Goal: Task Accomplishment & Management: Complete application form

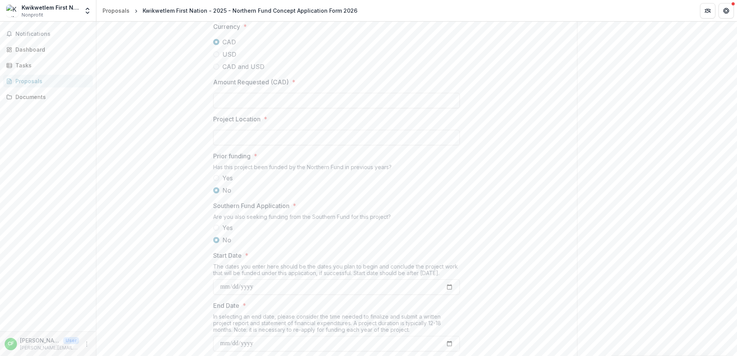
scroll to position [763, 0]
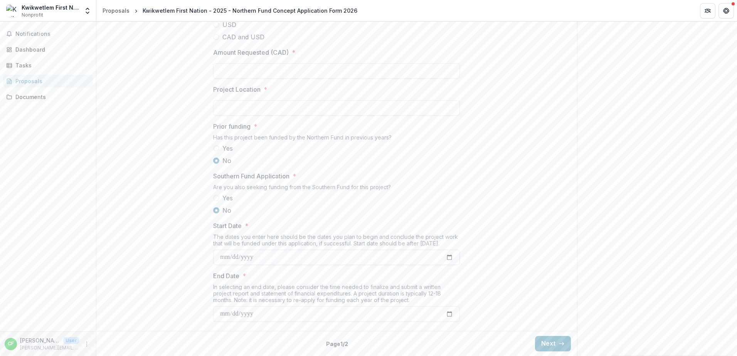
click at [449, 258] on input "Start Date *" at bounding box center [336, 257] width 247 height 15
type input "**********"
click at [417, 164] on label "No" at bounding box center [336, 160] width 247 height 9
click at [443, 316] on input "End Date *" at bounding box center [336, 313] width 247 height 15
click at [448, 315] on input "End Date *" at bounding box center [336, 313] width 247 height 15
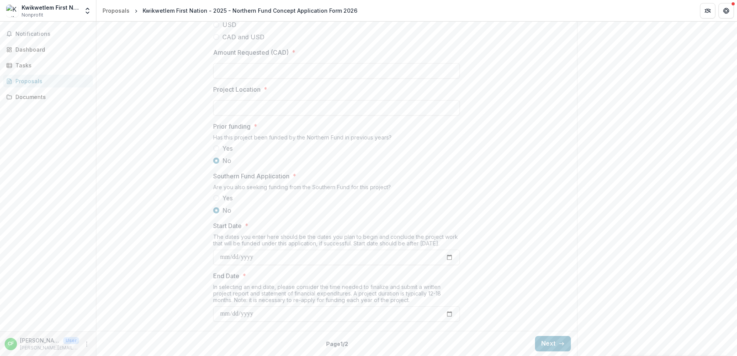
type input "**********"
drag, startPoint x: 549, startPoint y: 344, endPoint x: 526, endPoint y: 264, distance: 83.3
click at [549, 344] on button "Next" at bounding box center [553, 343] width 36 height 15
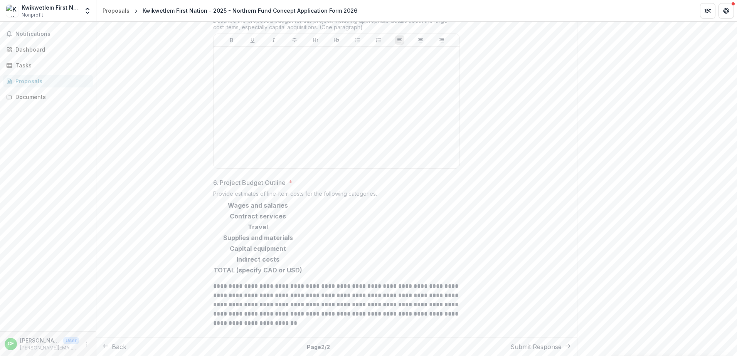
scroll to position [928, 0]
click at [349, 210] on input "6. Project Budget Outline *" at bounding box center [334, 205] width 62 height 9
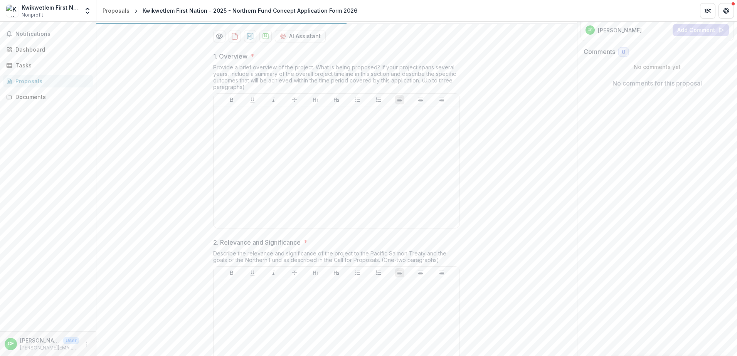
scroll to position [0, 0]
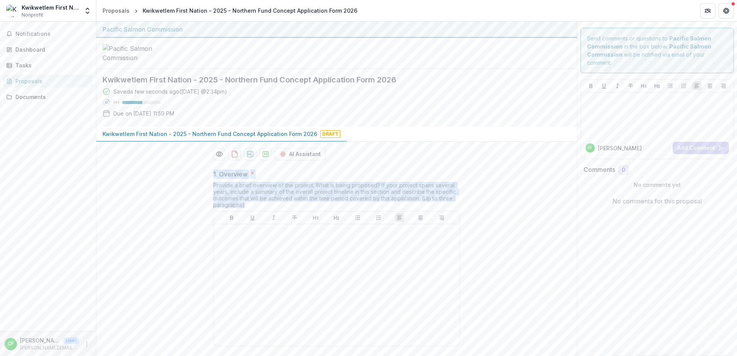
drag, startPoint x: 248, startPoint y: 265, endPoint x: 208, endPoint y: 233, distance: 51.5
drag, startPoint x: 208, startPoint y: 233, endPoint x: 229, endPoint y: 251, distance: 27.6
copy div "1. Overview * Provide a brief overview of the project. What is being proposed? …"
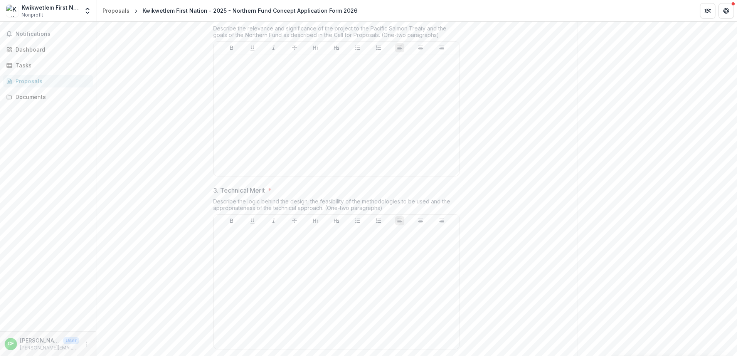
scroll to position [347, 0]
drag, startPoint x: 445, startPoint y: 91, endPoint x: 221, endPoint y: 70, distance: 224.9
click at [221, 70] on div "2. Relevance and Significance * Describe the relevance and significance of the …" at bounding box center [336, 92] width 247 height 167
copy div "Relevance and Significance * Describe the relevance and significance of the pro…"
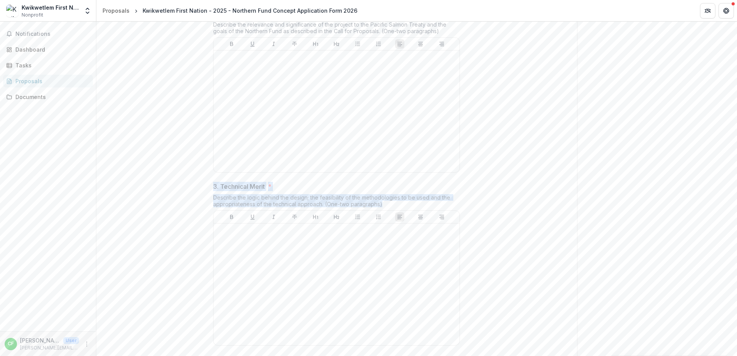
drag, startPoint x: 383, startPoint y: 262, endPoint x: 187, endPoint y: 249, distance: 196.6
click at [187, 249] on div "1. Overview * Provide a brief overview of the project. What is being proposed? …" at bounding box center [336, 337] width 481 height 1041
copy div "3. Technical Merit * Describe the logic behind the design; the feasibility of t…"
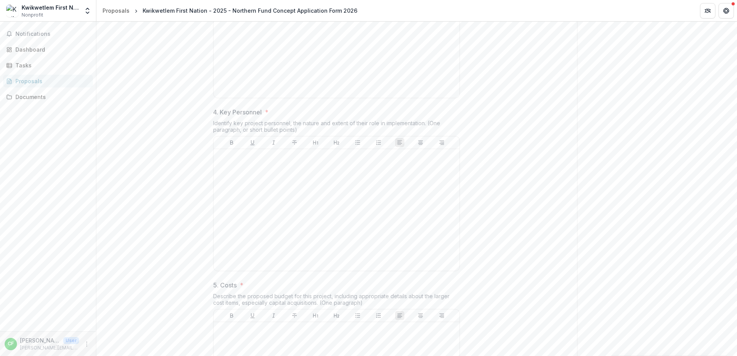
scroll to position [655, 0]
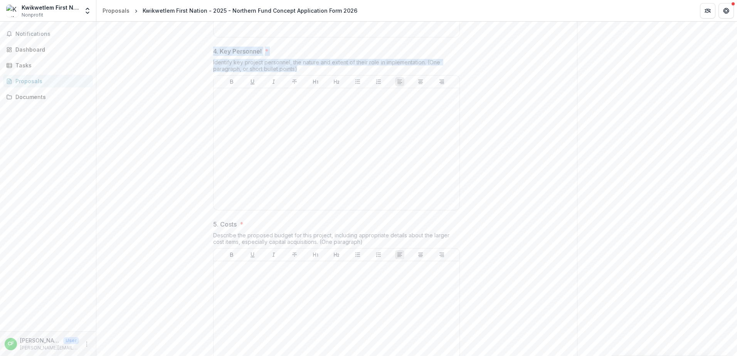
drag, startPoint x: 301, startPoint y: 129, endPoint x: 212, endPoint y: 111, distance: 91.2
click at [212, 111] on div "1. Overview * Provide a brief overview of the project. What is being proposed? …" at bounding box center [336, 28] width 259 height 1041
copy div "4. Key Personnel * Identify key project personnel, the nature and extent of the…"
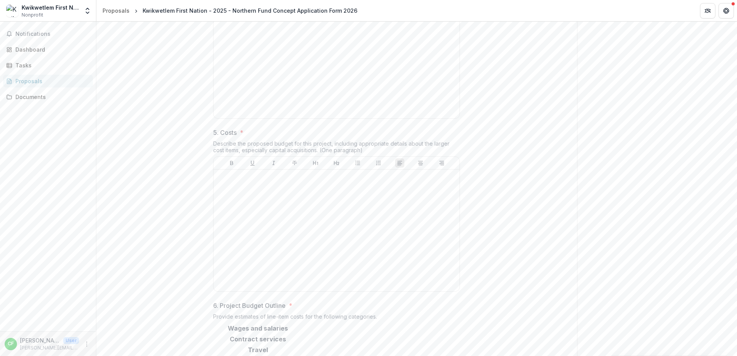
scroll to position [887, 0]
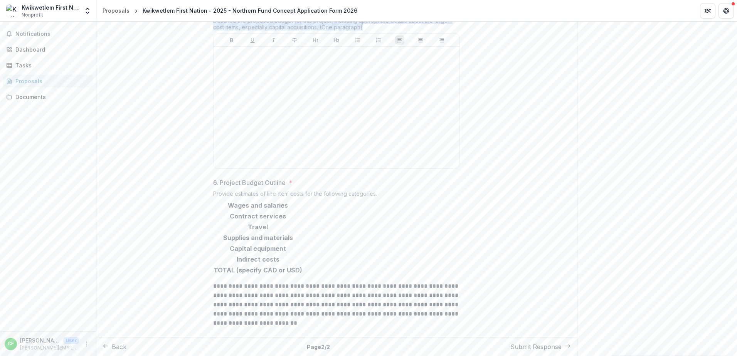
drag, startPoint x: 358, startPoint y: 69, endPoint x: 210, endPoint y: 54, distance: 148.4
copy div "5. Costs * Describe the proposed budget for this project, including appropriate…"
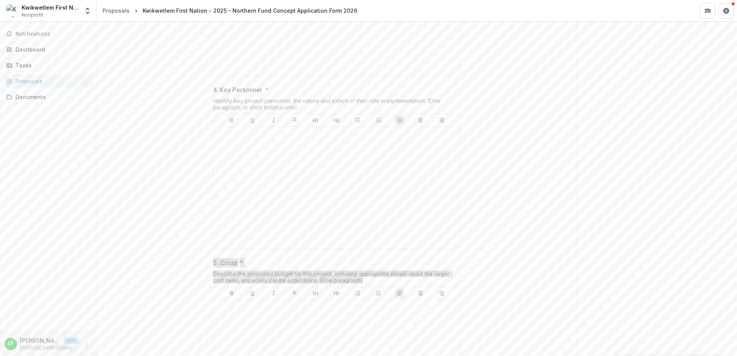
scroll to position [928, 0]
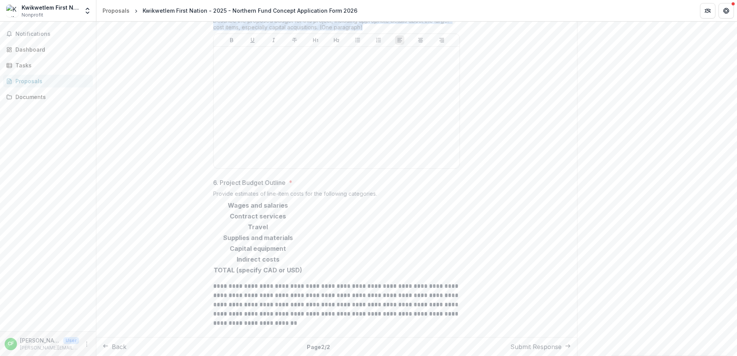
drag, startPoint x: 121, startPoint y: 345, endPoint x: 133, endPoint y: 300, distance: 47.4
click at [121, 345] on button "Back" at bounding box center [115, 346] width 24 height 9
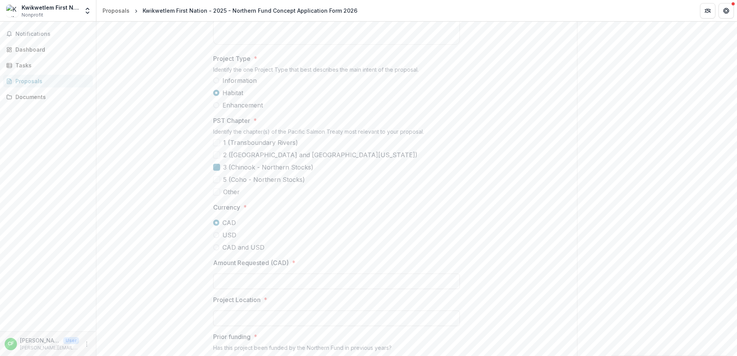
scroll to position [493, 0]
click at [219, 196] on span at bounding box center [216, 192] width 7 height 7
drag, startPoint x: 433, startPoint y: 190, endPoint x: 211, endPoint y: 182, distance: 222.2
click at [211, 182] on div "**********" at bounding box center [336, 104] width 259 height 869
copy div "PST Chapter * Identify the chapter(s) of the Pacific Salmon Treaty most relevan…"
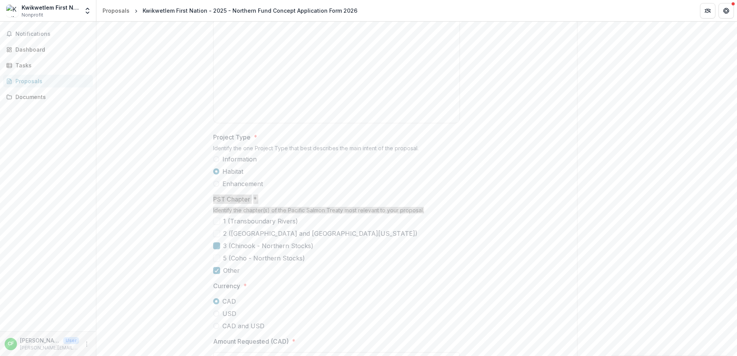
scroll to position [416, 0]
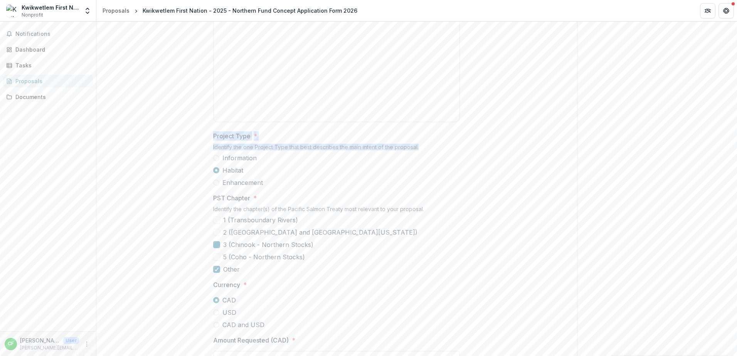
drag, startPoint x: 431, startPoint y: 207, endPoint x: 212, endPoint y: 199, distance: 219.5
click at [212, 199] on div "**********" at bounding box center [336, 181] width 259 height 869
drag, startPoint x: 277, startPoint y: 244, endPoint x: 221, endPoint y: 204, distance: 69.1
click at [221, 187] on div "Project Type * Identify the one Project Type that best describes the main inten…" at bounding box center [336, 159] width 247 height 56
drag, startPoint x: 221, startPoint y: 204, endPoint x: 213, endPoint y: 195, distance: 11.5
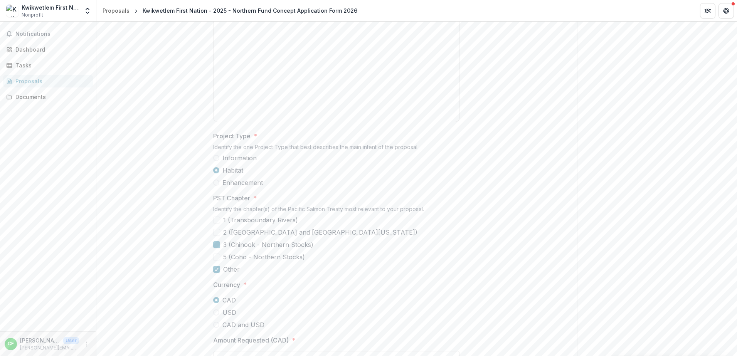
click at [212, 195] on div "**********" at bounding box center [336, 181] width 259 height 869
drag, startPoint x: 213, startPoint y: 195, endPoint x: 266, endPoint y: 243, distance: 71.5
click at [266, 187] on div "Project Type * Identify the one Project Type that best describes the main inten…" at bounding box center [336, 159] width 247 height 56
copy div "Project Type * Identify the one Project Type that best describes the main inten…"
drag, startPoint x: 310, startPoint y: 319, endPoint x: 252, endPoint y: 276, distance: 71.7
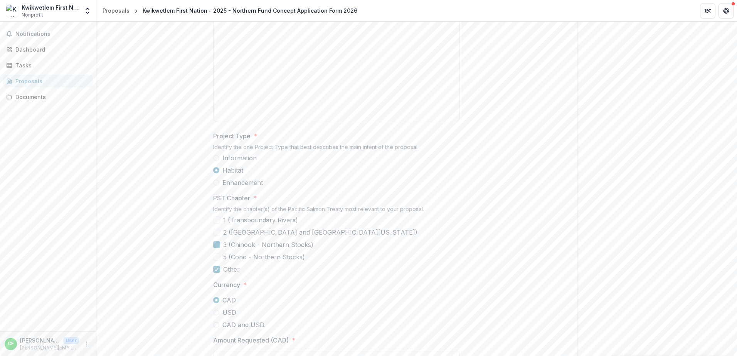
click at [252, 274] on div "1 (Transboundary Rivers) 2 ([GEOGRAPHIC_DATA] and [GEOGRAPHIC_DATA][US_STATE]) …" at bounding box center [336, 244] width 247 height 59
drag, startPoint x: 252, startPoint y: 276, endPoint x: 235, endPoint y: 284, distance: 18.5
click at [235, 225] on span "1 (Transboundary Rivers)" at bounding box center [260, 219] width 75 height 9
drag, startPoint x: 214, startPoint y: 279, endPoint x: 227, endPoint y: 283, distance: 13.2
click at [215, 222] on icon at bounding box center [216, 220] width 5 height 4
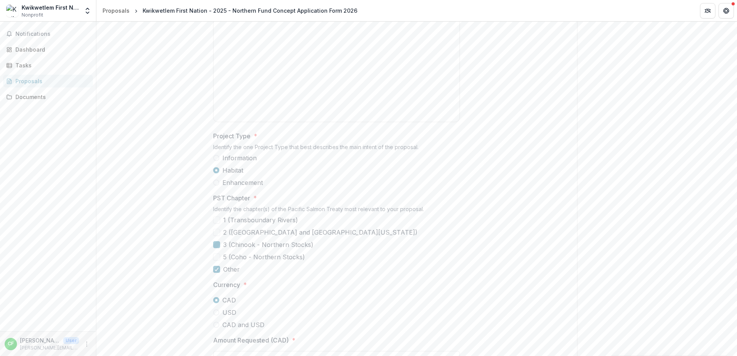
drag, startPoint x: 241, startPoint y: 275, endPoint x: 264, endPoint y: 305, distance: 37.3
click at [264, 274] on div "1 (Transboundary Rivers) 2 ([GEOGRAPHIC_DATA] and [GEOGRAPHIC_DATA][US_STATE]) …" at bounding box center [336, 244] width 247 height 59
drag, startPoint x: 306, startPoint y: 315, endPoint x: 301, endPoint y: 315, distance: 5.0
click at [306, 262] on label "5 (Coho - Northern Stocks)" at bounding box center [336, 257] width 247 height 9
drag, startPoint x: 301, startPoint y: 315, endPoint x: 254, endPoint y: 308, distance: 47.1
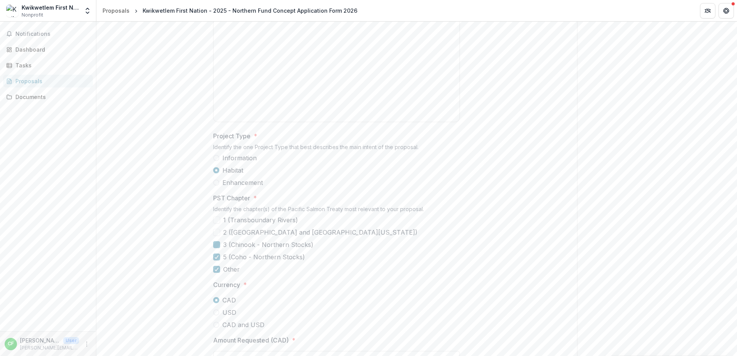
click at [257, 274] on div "1 (Transboundary Rivers) 2 ([GEOGRAPHIC_DATA] and [GEOGRAPHIC_DATA][US_STATE]) …" at bounding box center [336, 244] width 247 height 59
click at [240, 247] on div "**********" at bounding box center [336, 181] width 247 height 869
click at [241, 187] on span "Enhancement" at bounding box center [242, 182] width 40 height 9
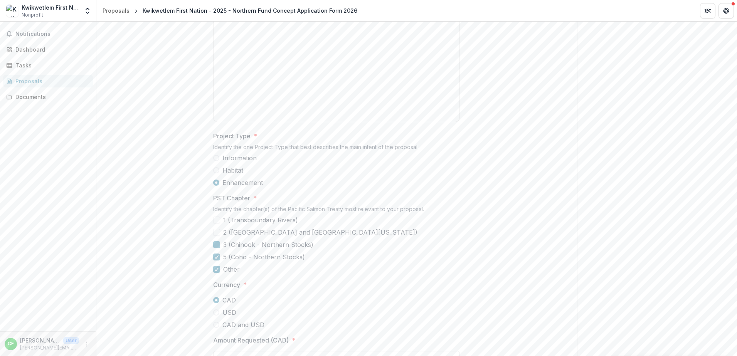
click at [214, 173] on span at bounding box center [216, 170] width 6 height 6
